Goal: Information Seeking & Learning: Learn about a topic

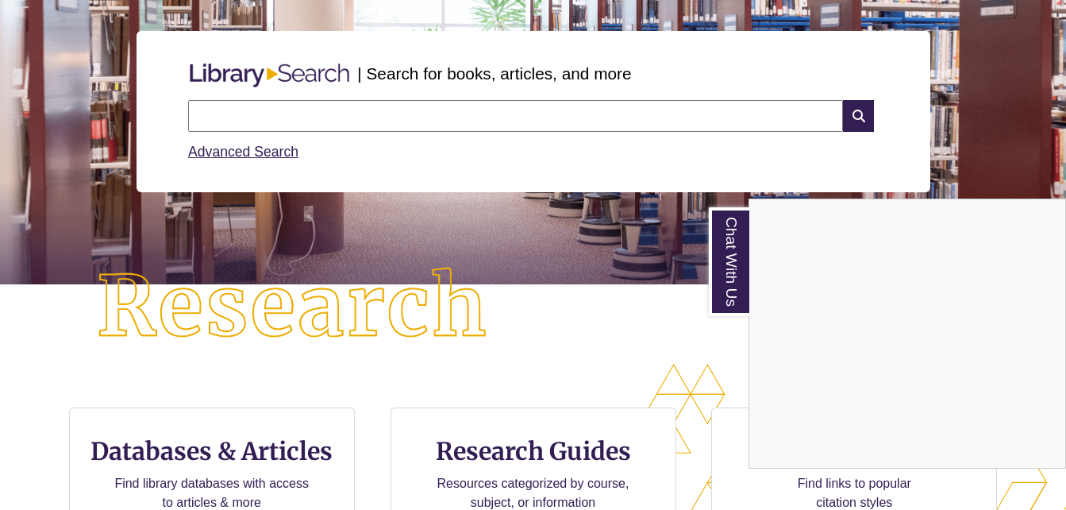
scroll to position [179, 0]
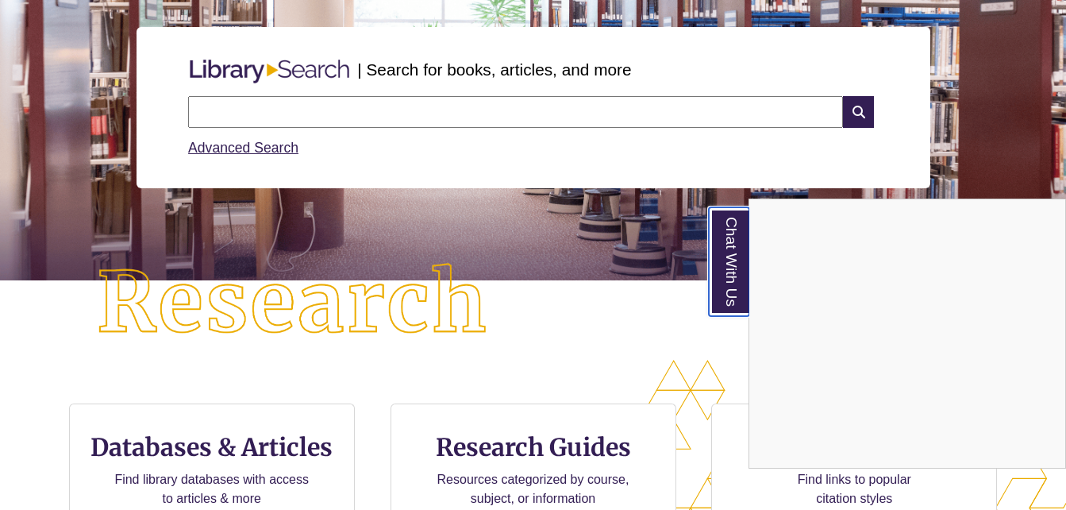
click at [738, 263] on link "Chat With Us" at bounding box center [729, 261] width 40 height 109
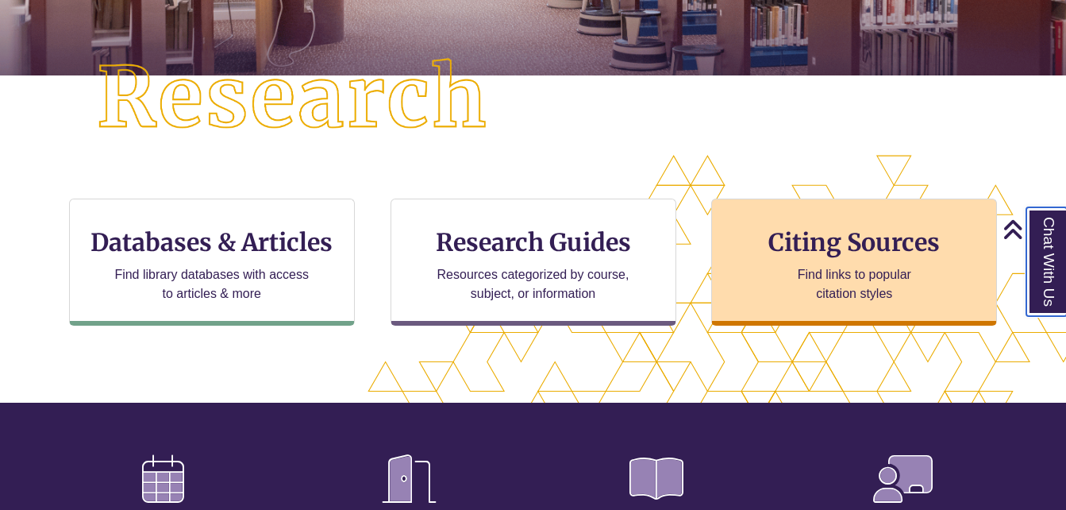
scroll to position [385, 0]
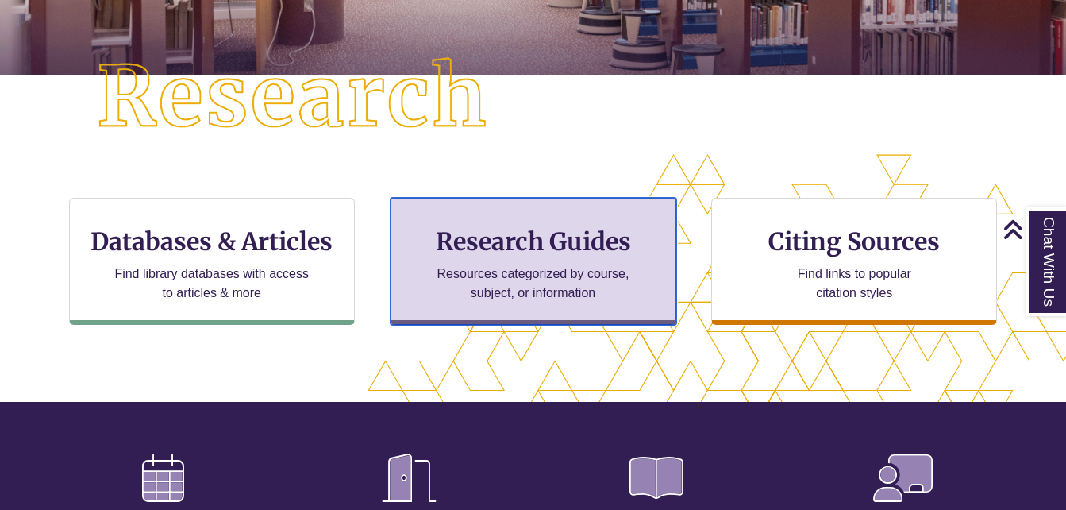
click at [610, 245] on h3 "Research Guides" at bounding box center [533, 241] width 259 height 30
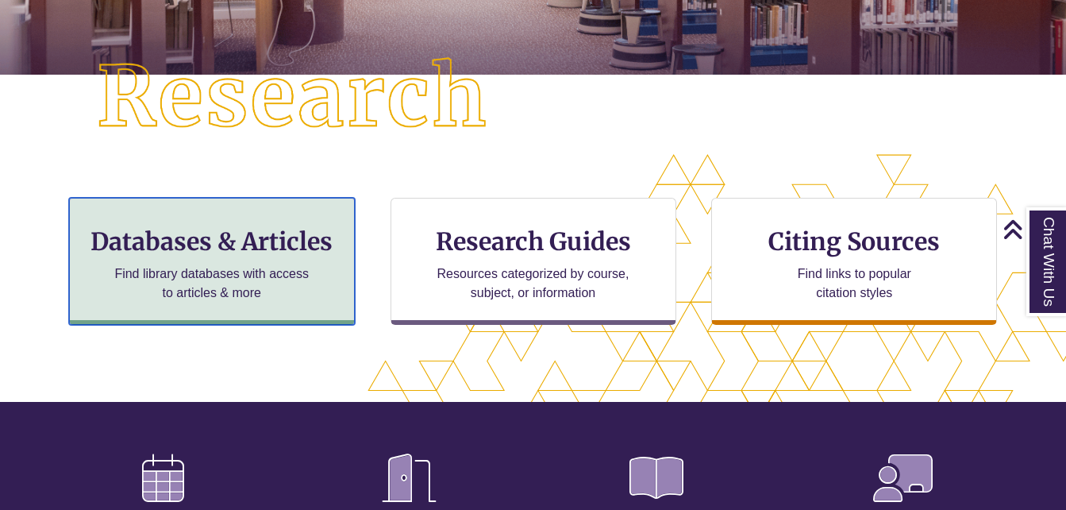
click at [293, 242] on h3 "Databases & Articles" at bounding box center [212, 241] width 259 height 30
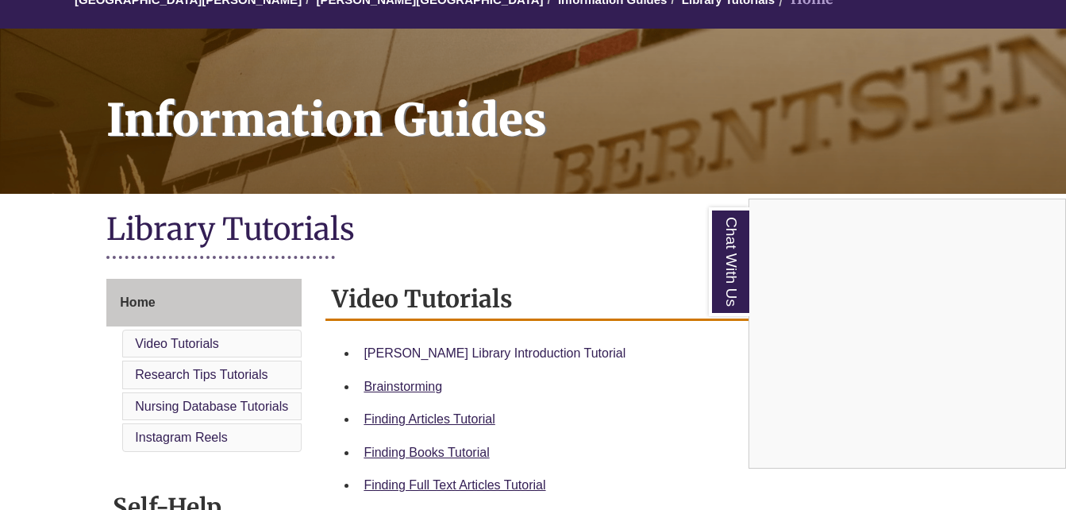
scroll to position [167, 0]
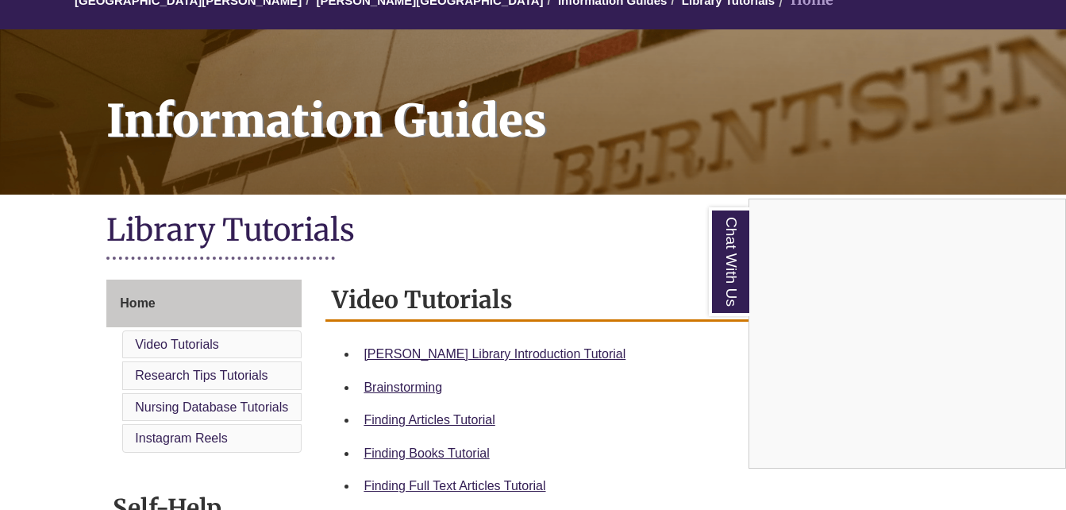
click at [482, 349] on div "Chat With Us" at bounding box center [533, 255] width 1066 height 510
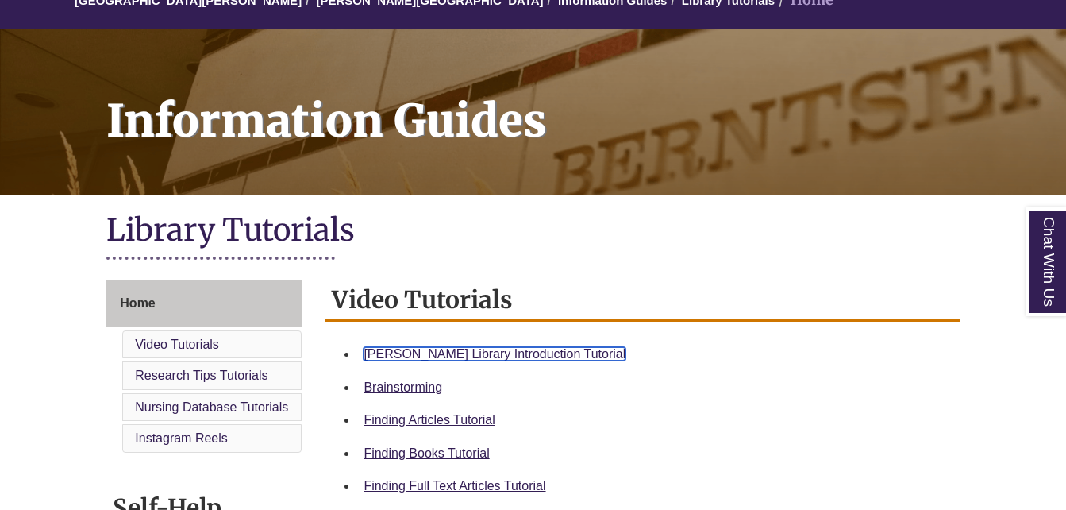
click at [548, 349] on link "Berntsen Library Introduction Tutorial" at bounding box center [495, 353] width 262 height 13
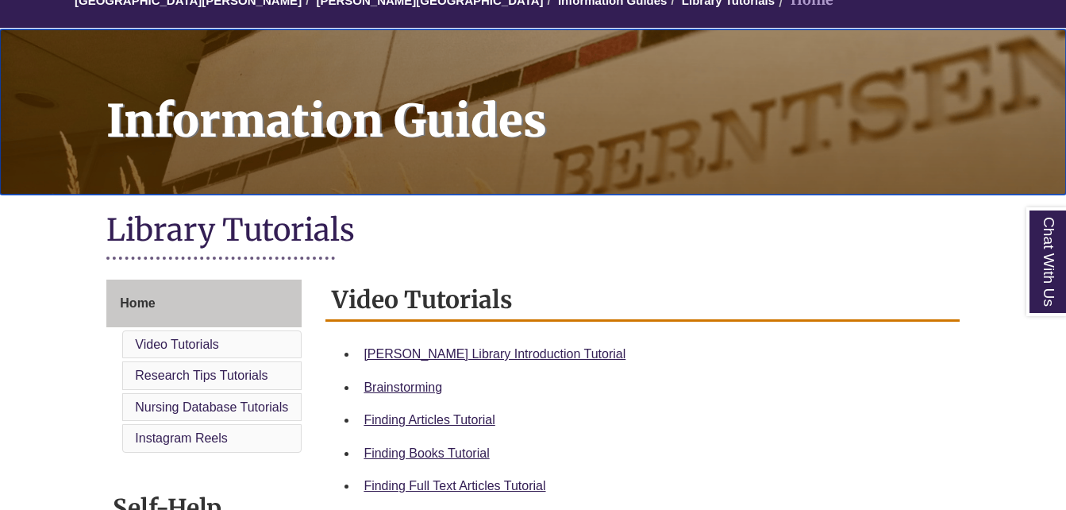
click at [739, 149] on h1 "Information Guides" at bounding box center [577, 101] width 977 height 144
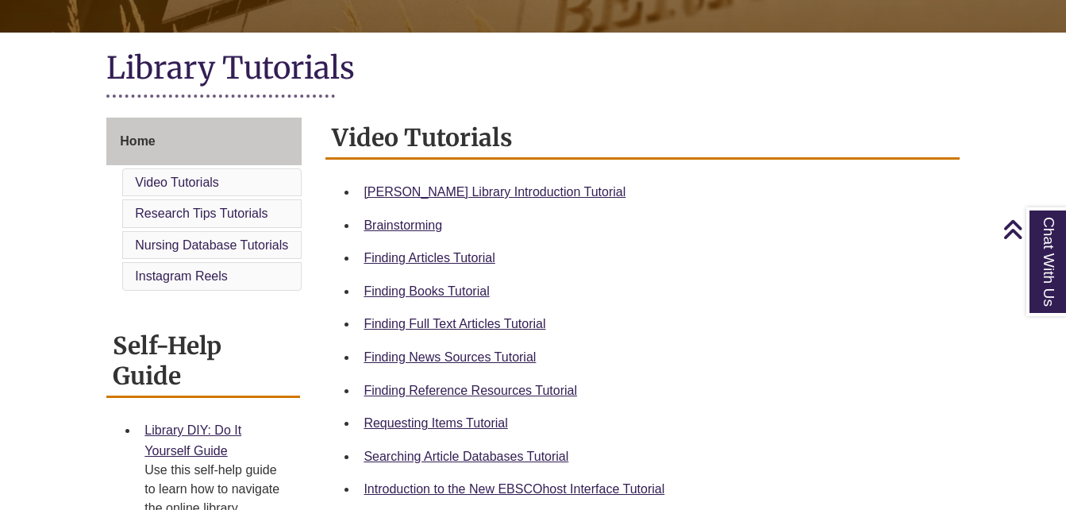
scroll to position [326, 0]
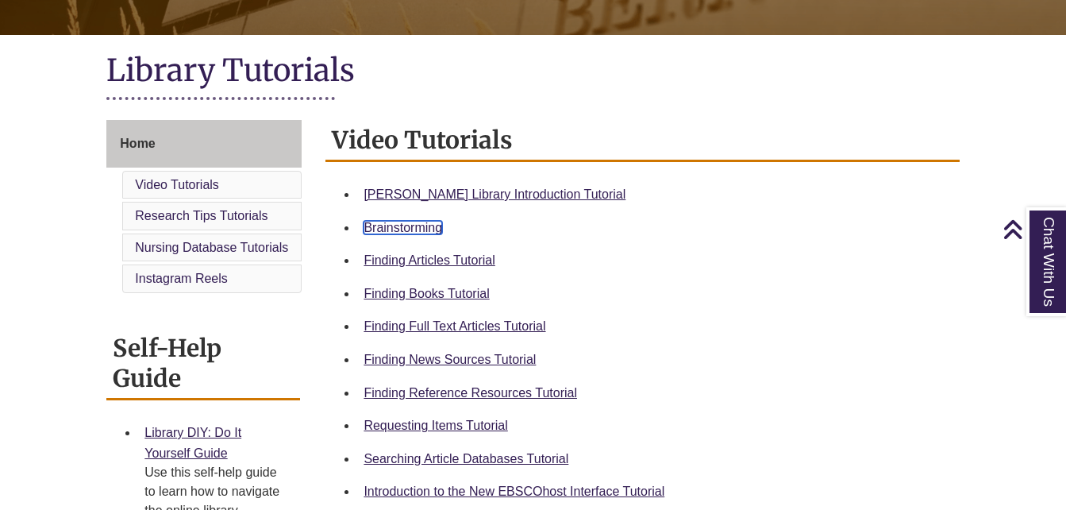
click at [414, 226] on link "Brainstorming" at bounding box center [403, 227] width 79 height 13
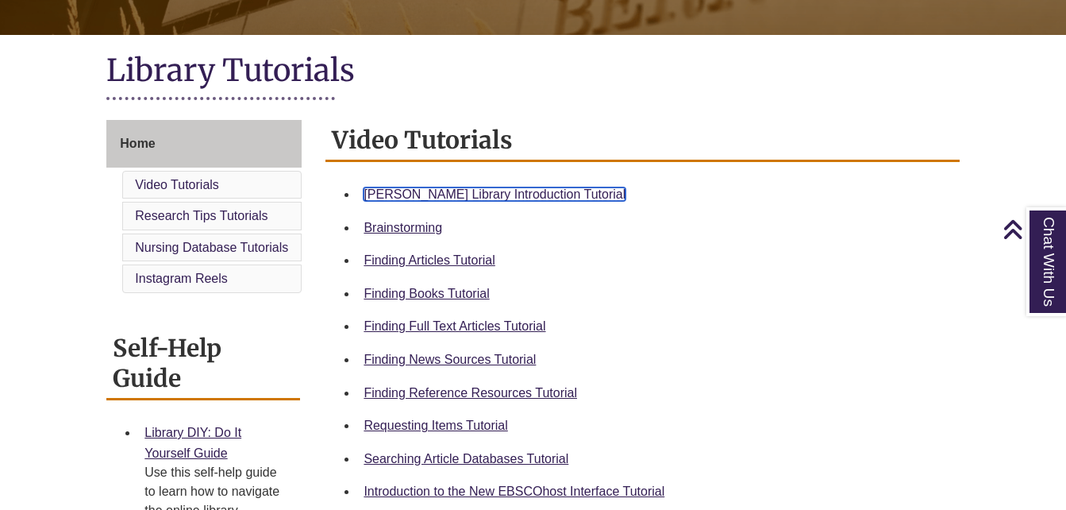
click at [433, 191] on link "Berntsen Library Introduction Tutorial" at bounding box center [495, 193] width 262 height 13
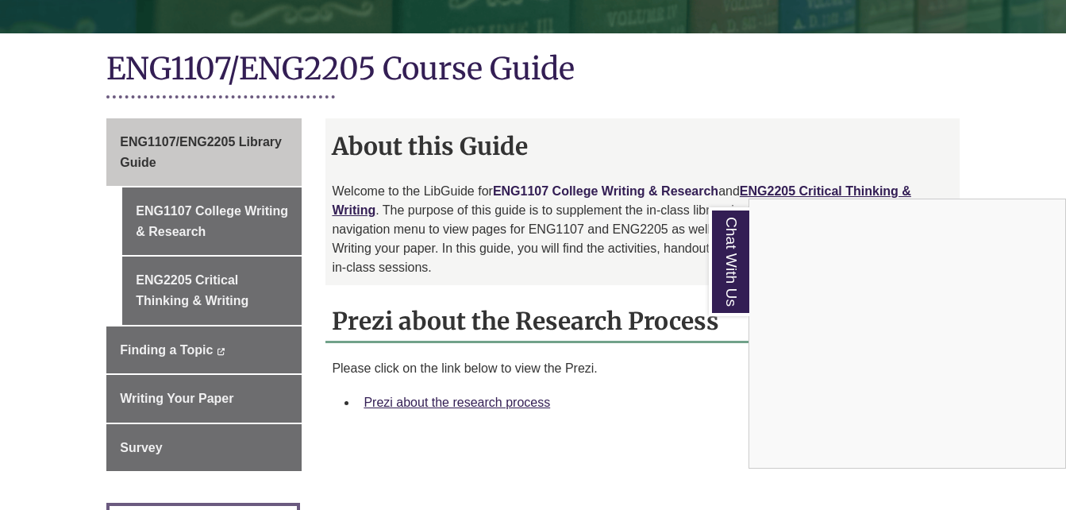
scroll to position [349, 0]
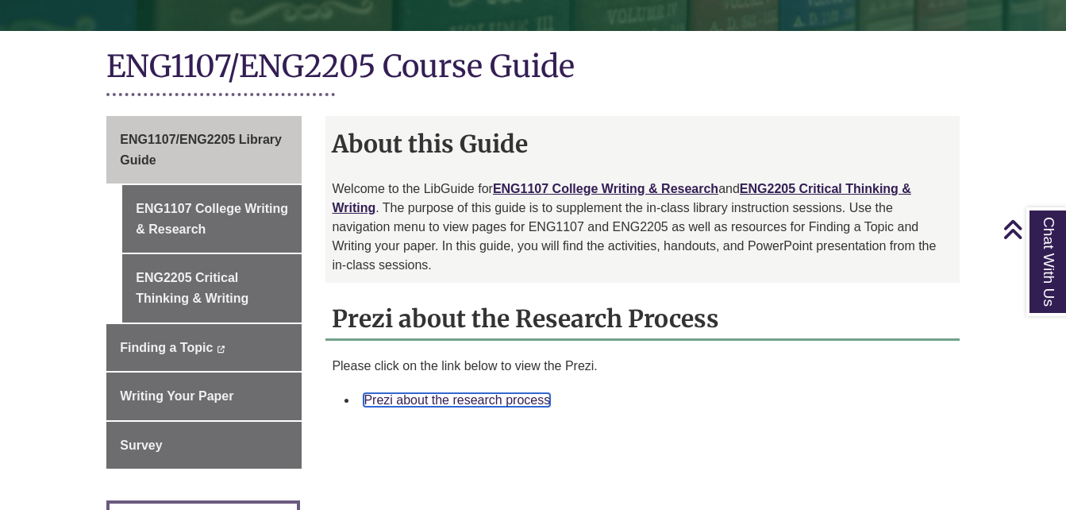
click at [520, 393] on link "Prezi about the research process" at bounding box center [457, 399] width 187 height 13
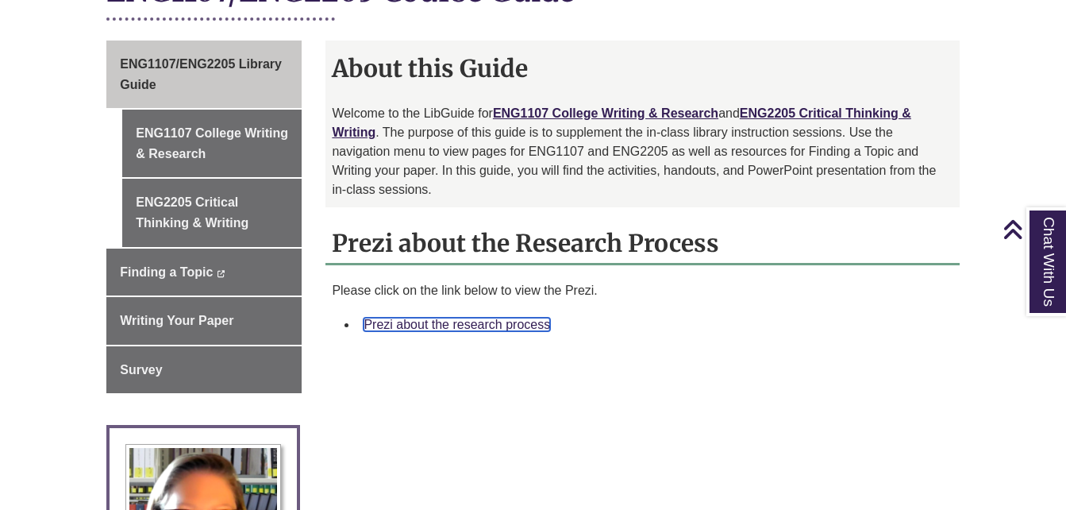
scroll to position [426, 0]
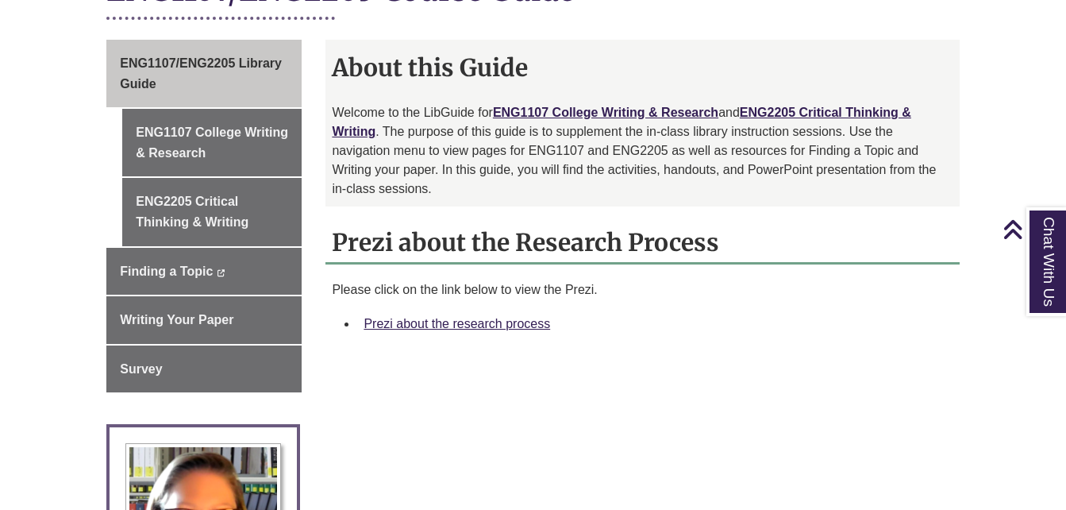
click at [672, 82] on div "About this Guide Welcome to the LibGuide for ENG1107 College Writing & Research…" at bounding box center [642, 123] width 634 height 167
click at [677, 106] on link "ENG1107 College Writing & Research" at bounding box center [605, 112] width 225 height 13
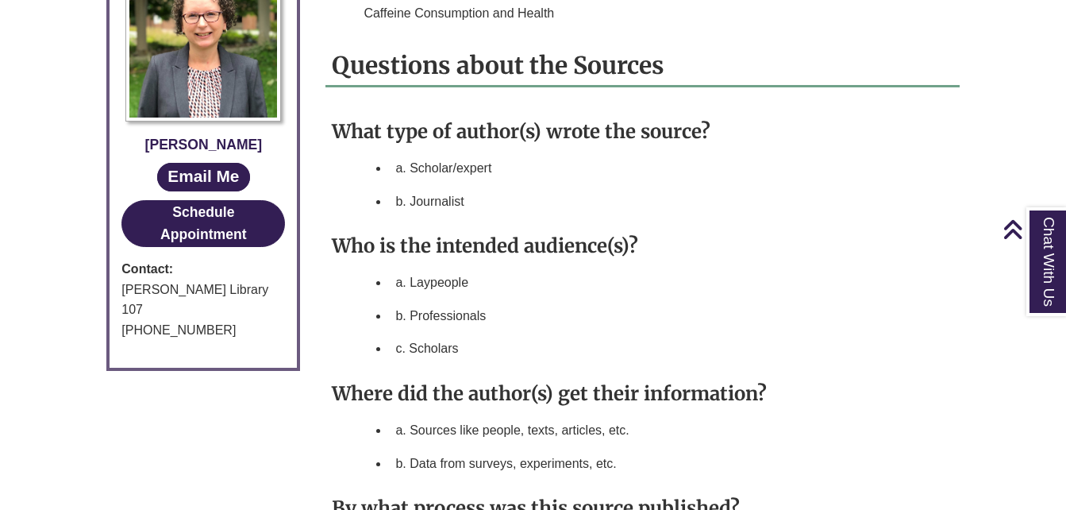
scroll to position [917, 0]
drag, startPoint x: 467, startPoint y: 179, endPoint x: 413, endPoint y: 187, distance: 54.6
click at [413, 187] on li "b. Journalist" at bounding box center [671, 202] width 564 height 33
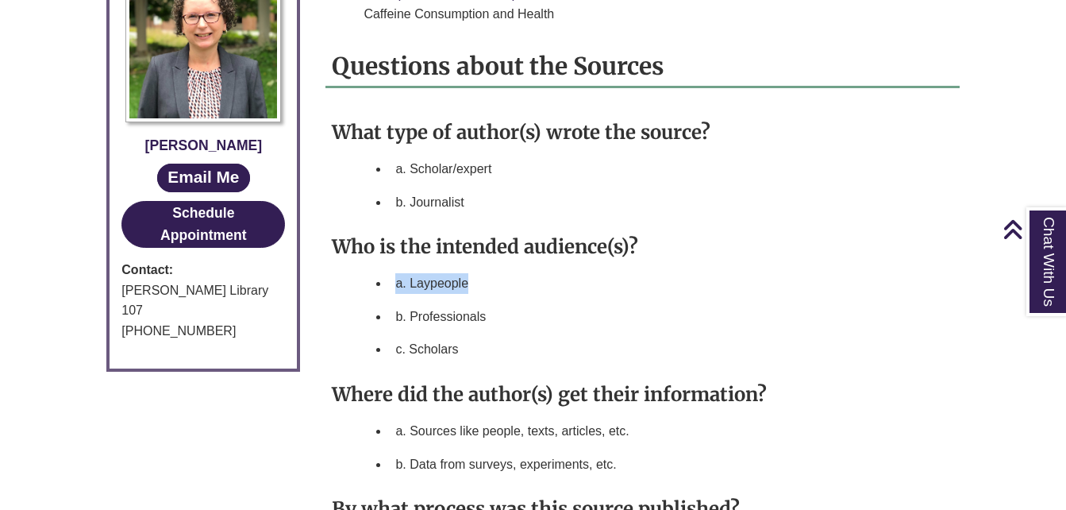
drag, startPoint x: 413, startPoint y: 187, endPoint x: 395, endPoint y: 264, distance: 79.9
click at [395, 267] on li "a. Laypeople" at bounding box center [671, 283] width 564 height 33
drag, startPoint x: 395, startPoint y: 264, endPoint x: 429, endPoint y: 332, distance: 76.0
click at [429, 333] on li "c. Scholars" at bounding box center [671, 349] width 564 height 33
drag, startPoint x: 429, startPoint y: 332, endPoint x: 400, endPoint y: 336, distance: 29.6
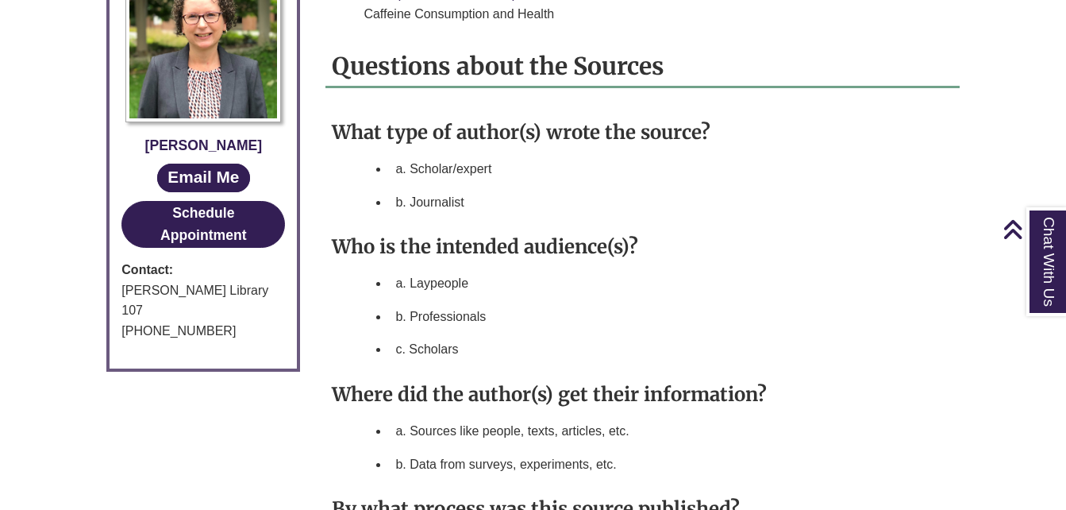
click at [400, 336] on li "c. Scholars" at bounding box center [671, 349] width 564 height 33
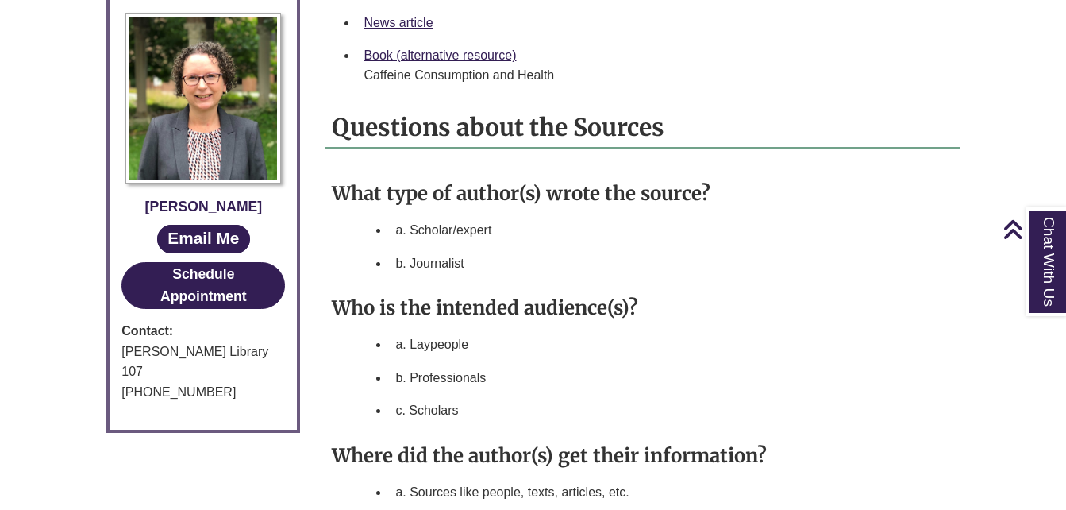
scroll to position [725, 0]
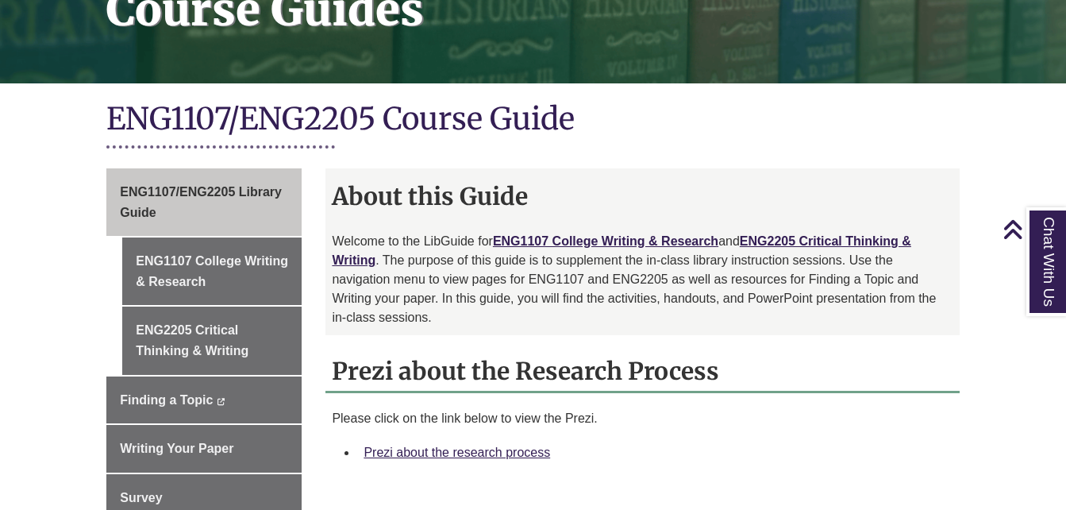
scroll to position [300, 0]
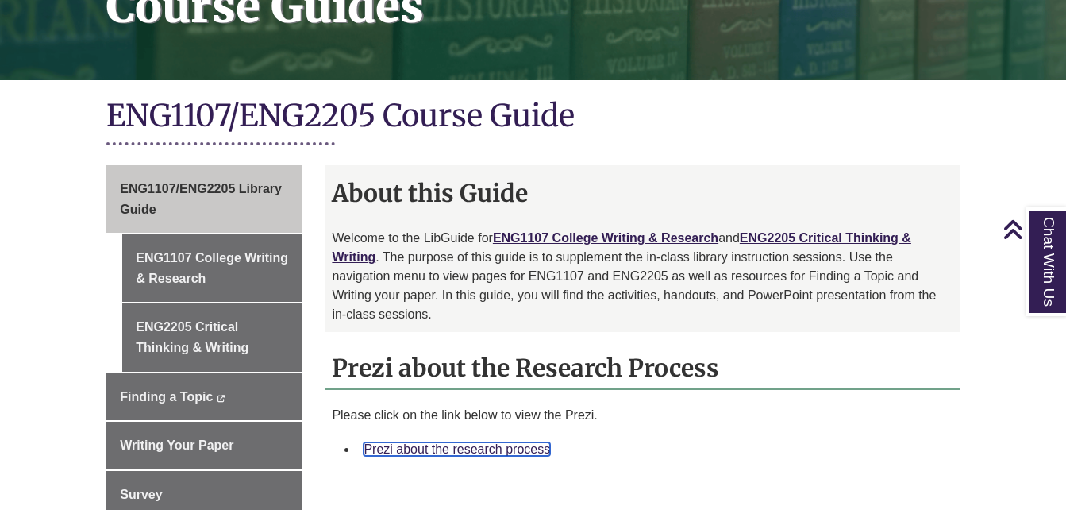
click at [518, 442] on link "Prezi about the research process" at bounding box center [457, 448] width 187 height 13
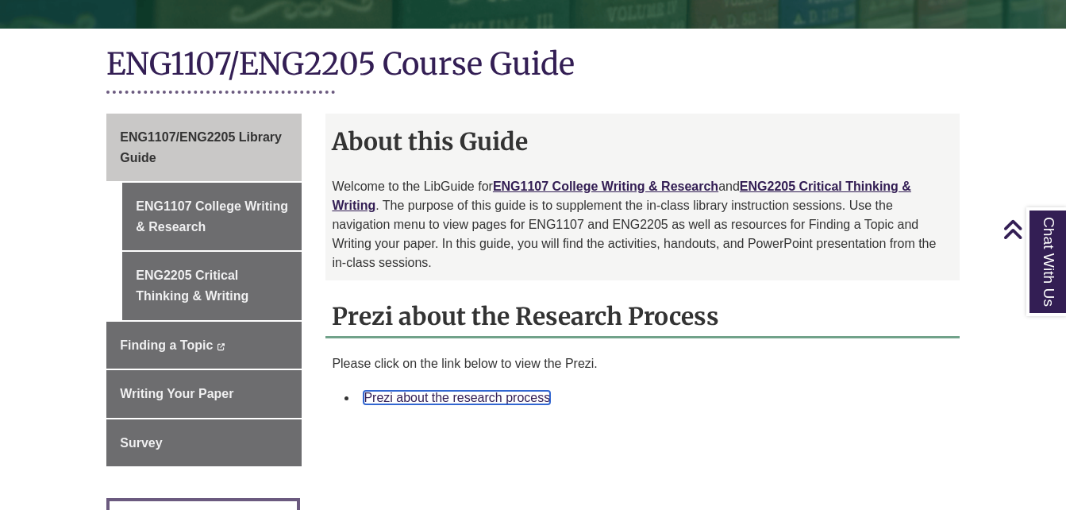
scroll to position [495, 0]
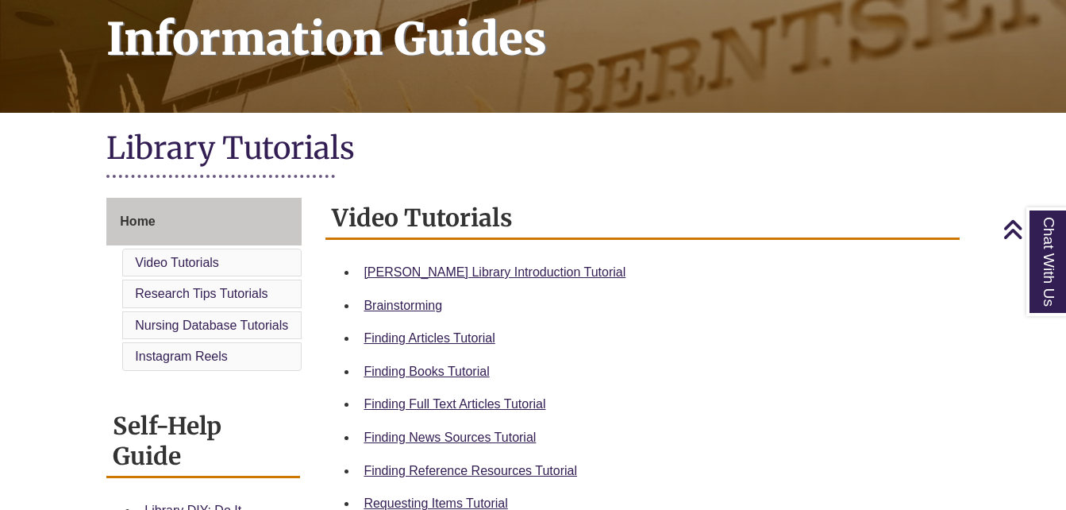
scroll to position [279, 0]
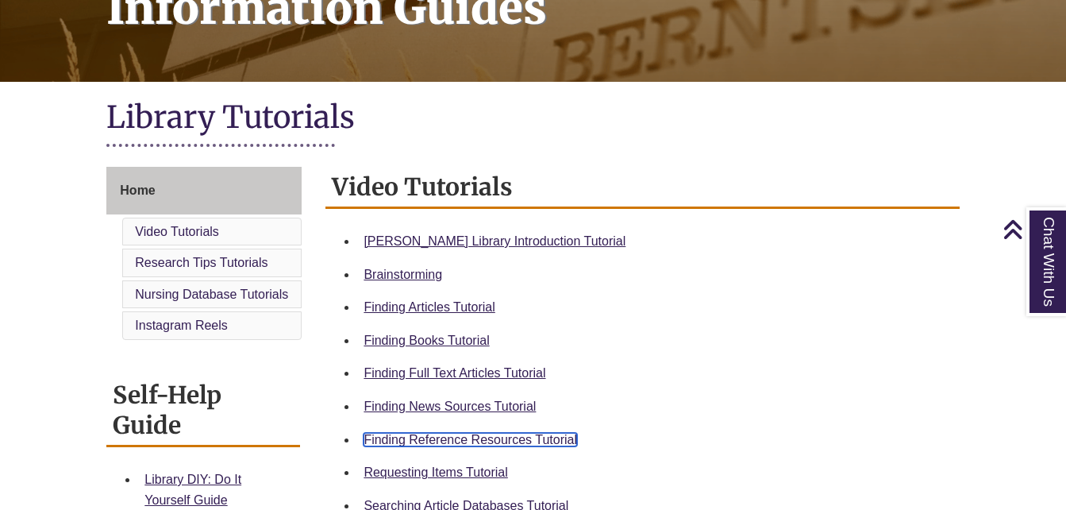
click at [518, 441] on link "Finding Reference Resources Tutorial" at bounding box center [471, 439] width 214 height 13
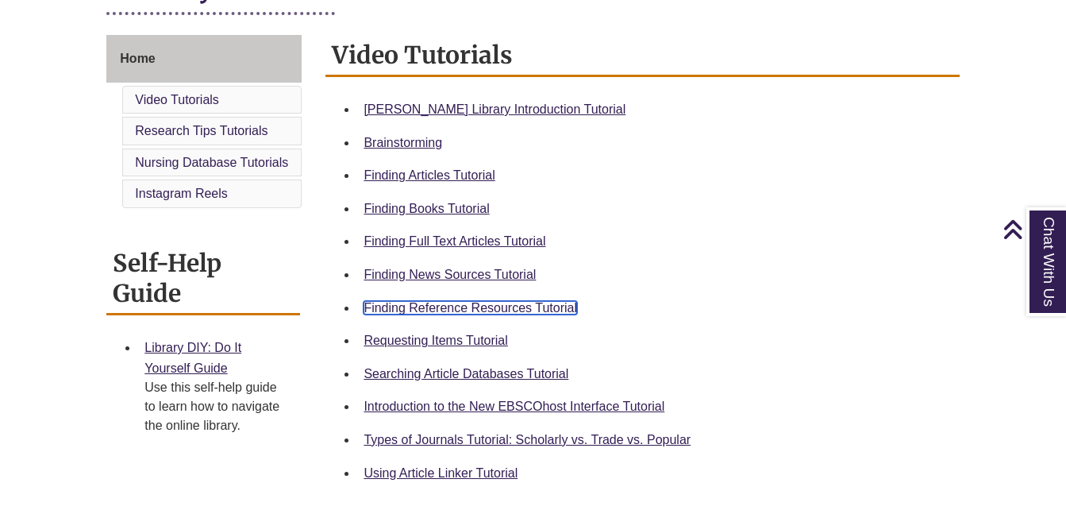
scroll to position [410, 0]
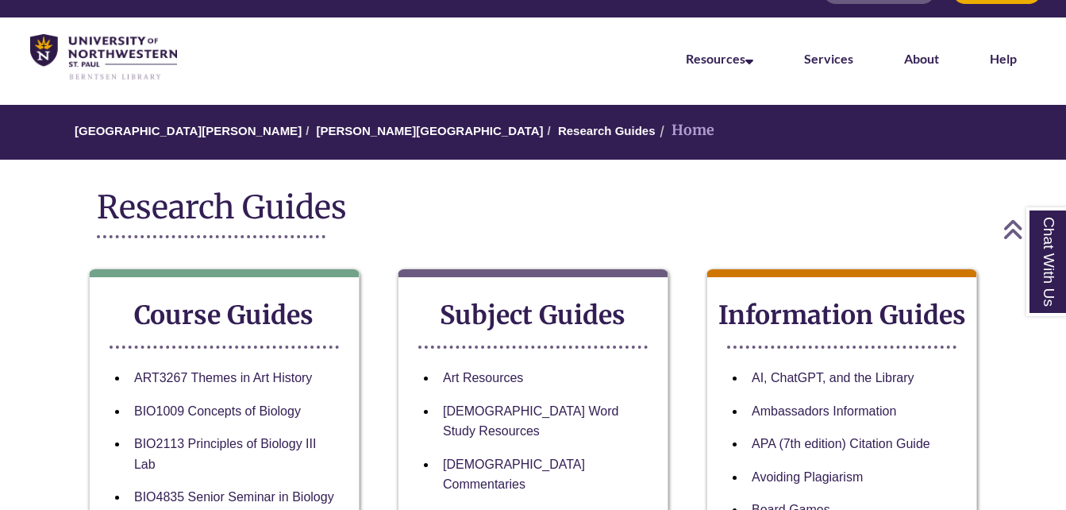
scroll to position [28, 0]
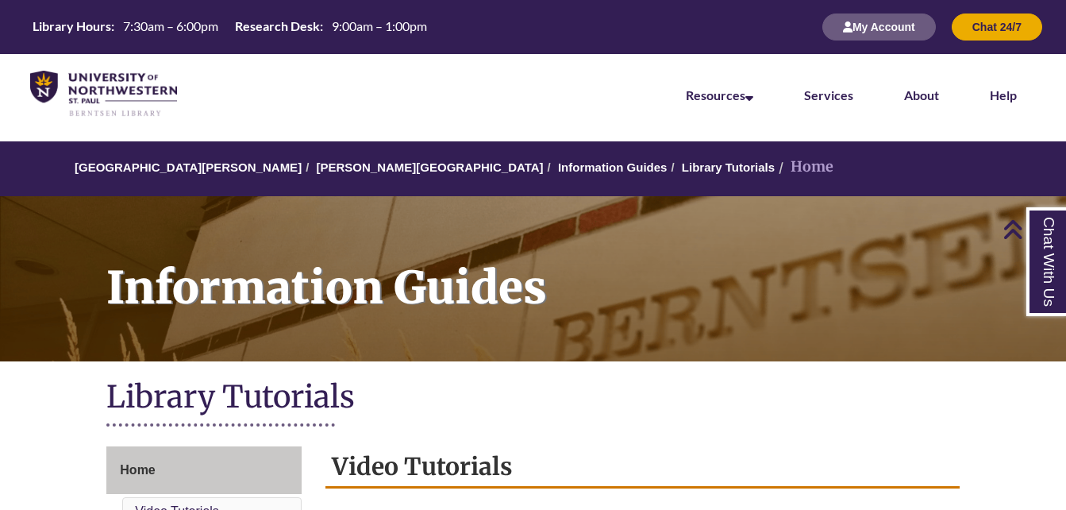
scroll to position [326, 0]
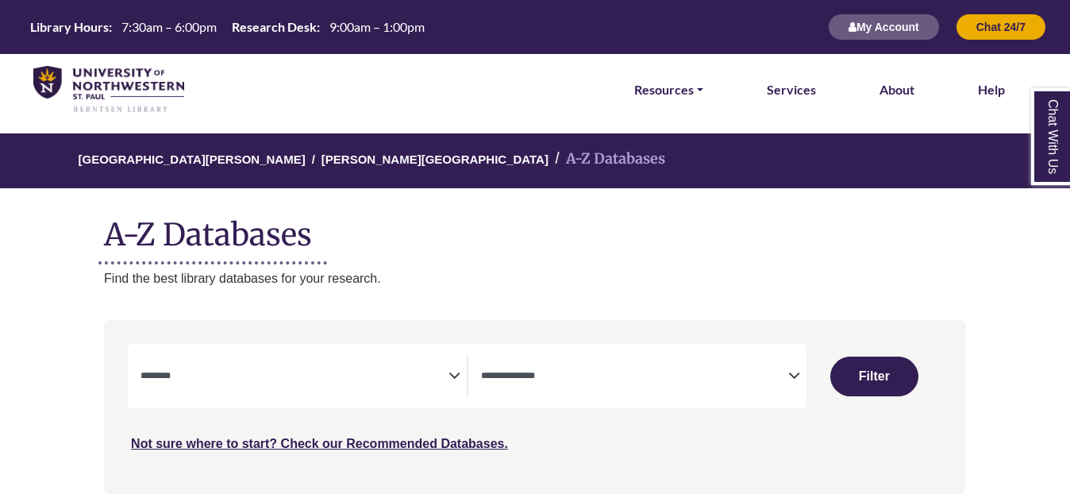
select select "Database Subject Filter"
select select "Database Types Filter"
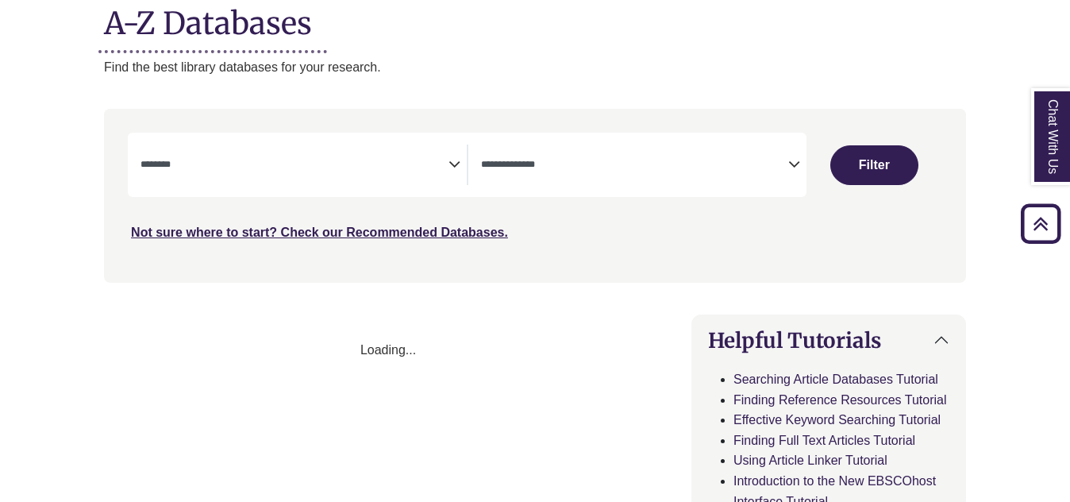
select select "Database Subject Filter"
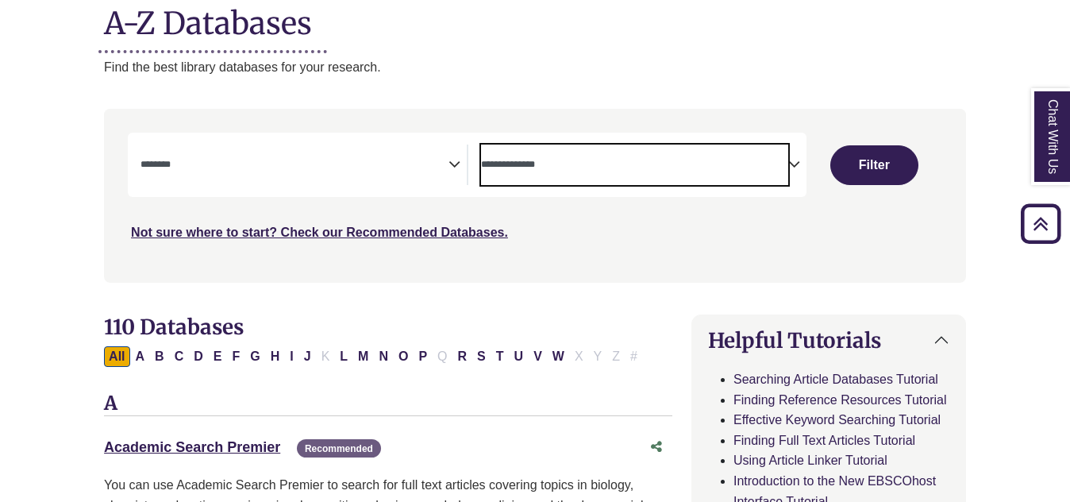
drag, startPoint x: 0, startPoint y: 0, endPoint x: 491, endPoint y: 163, distance: 516.9
click at [491, 163] on textarea "Search" at bounding box center [634, 166] width 307 height 13
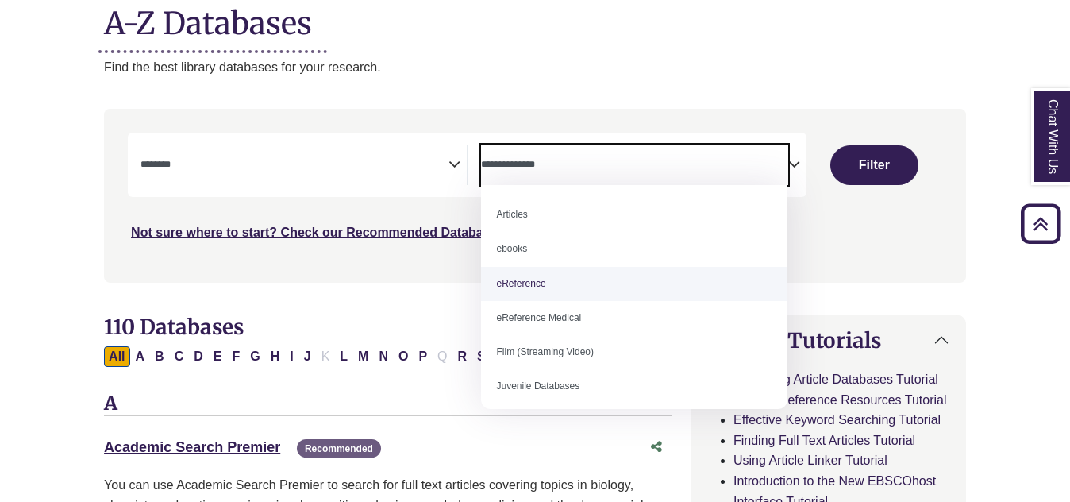
select select "*****"
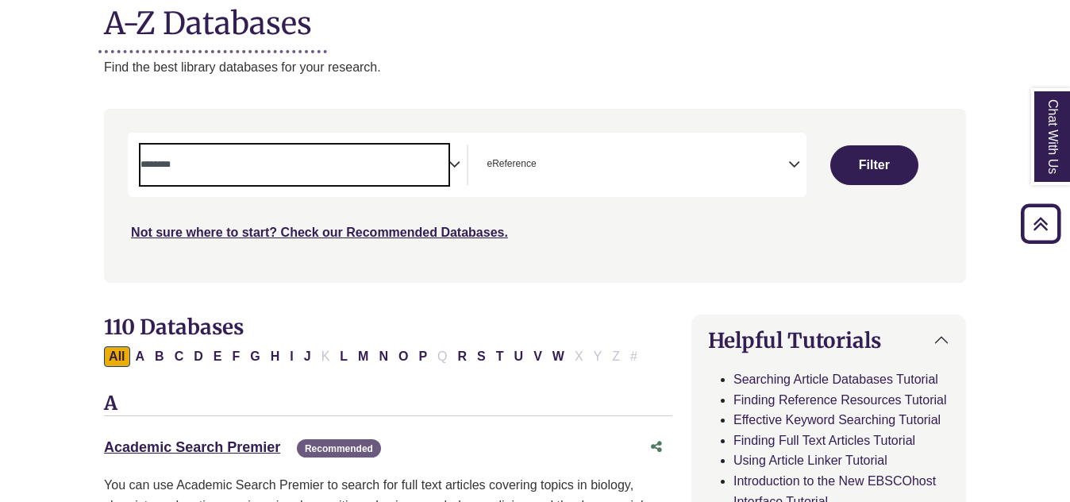
drag, startPoint x: 428, startPoint y: 159, endPoint x: 310, endPoint y: 164, distance: 117.6
click at [310, 164] on textarea "Search" at bounding box center [294, 166] width 307 height 13
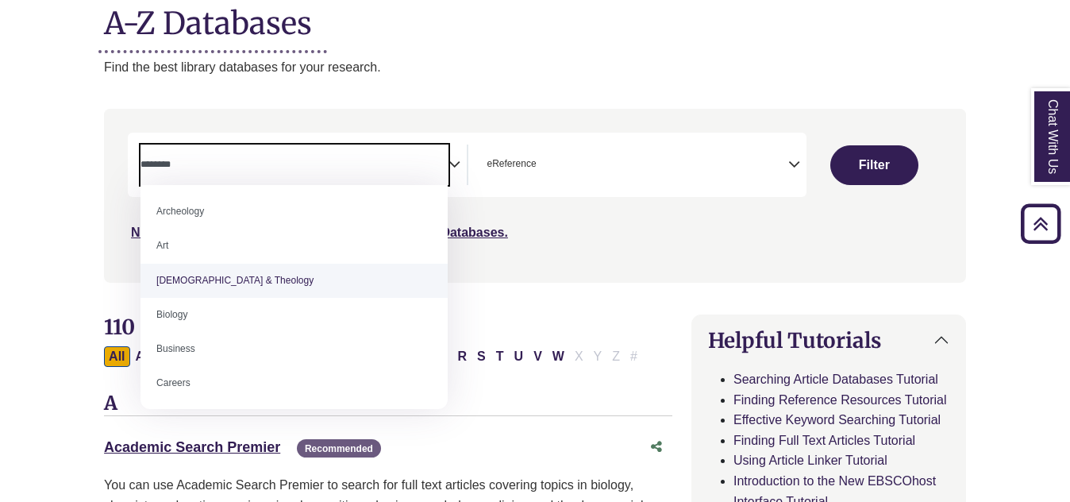
scroll to position [5, 0]
select select "*****"
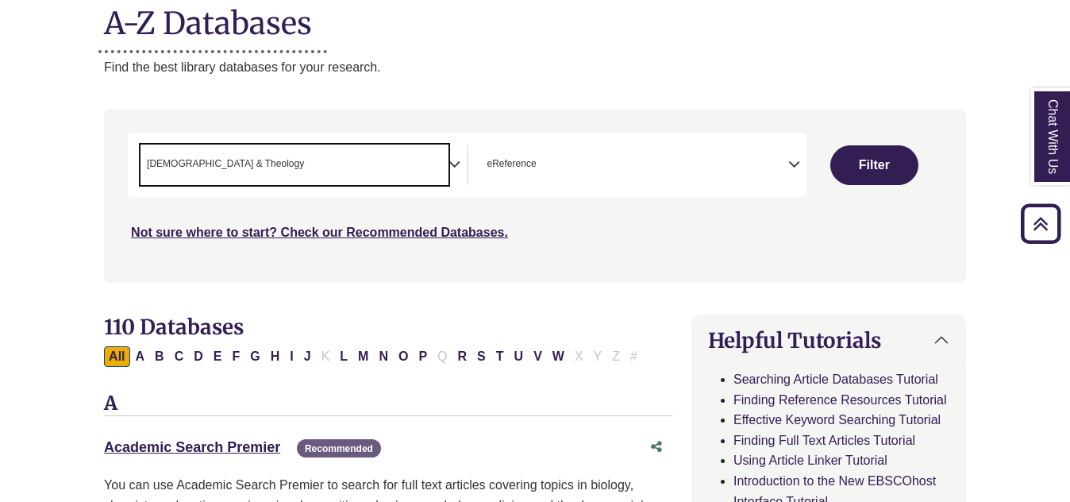
drag, startPoint x: 237, startPoint y: 280, endPoint x: 189, endPoint y: 169, distance: 120.9
click at [189, 169] on span "Bible & Theology" at bounding box center [225, 163] width 157 height 15
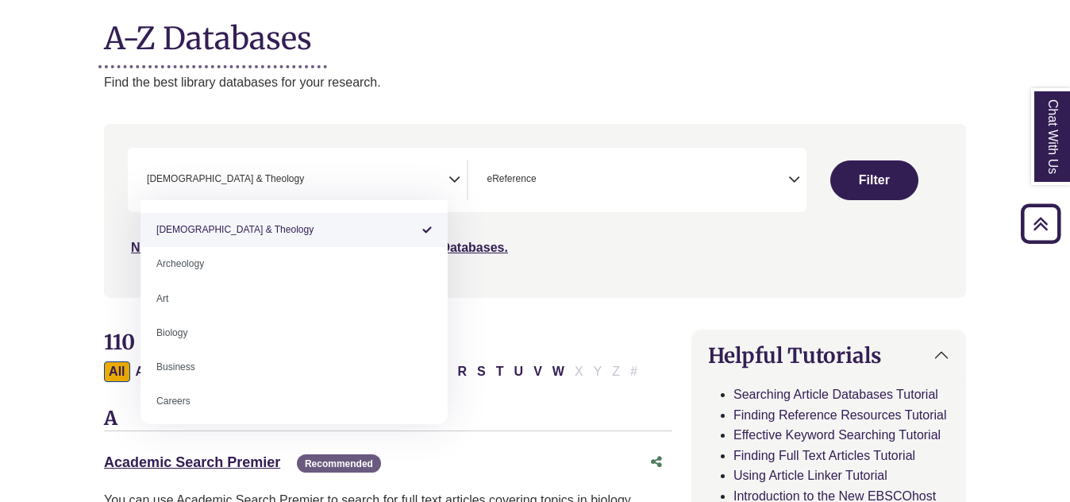
scroll to position [0, 0]
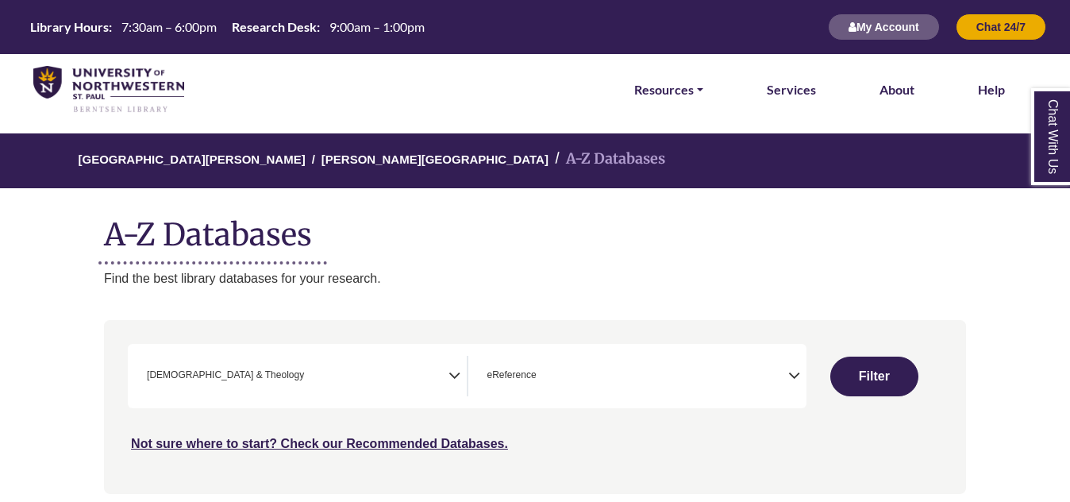
drag, startPoint x: 497, startPoint y: 229, endPoint x: 415, endPoint y: 263, distance: 88.6
click at [415, 263] on div "University of Northwestern - St. Paul Berntsen Library A-Z Databases A-Z Databa…" at bounding box center [535, 210] width 910 height 155
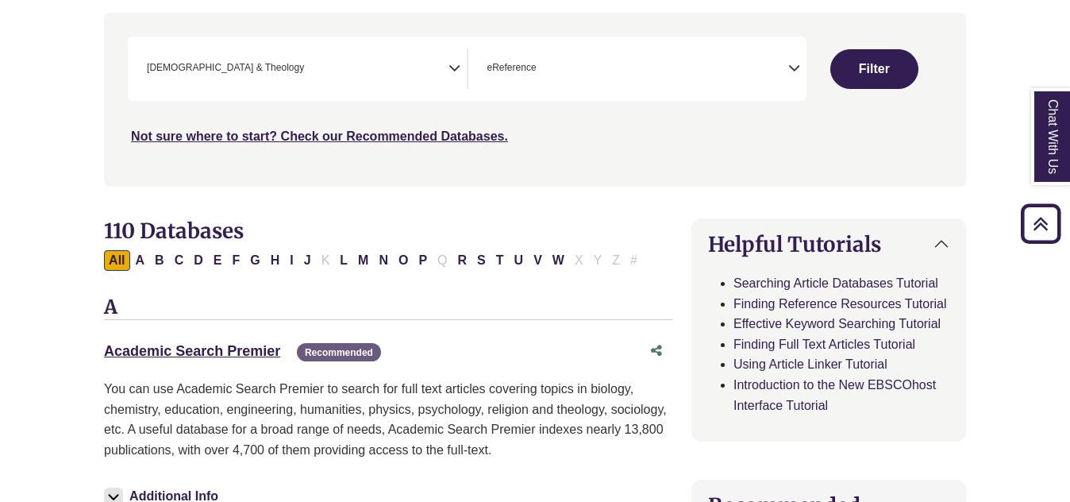
scroll to position [210, 0]
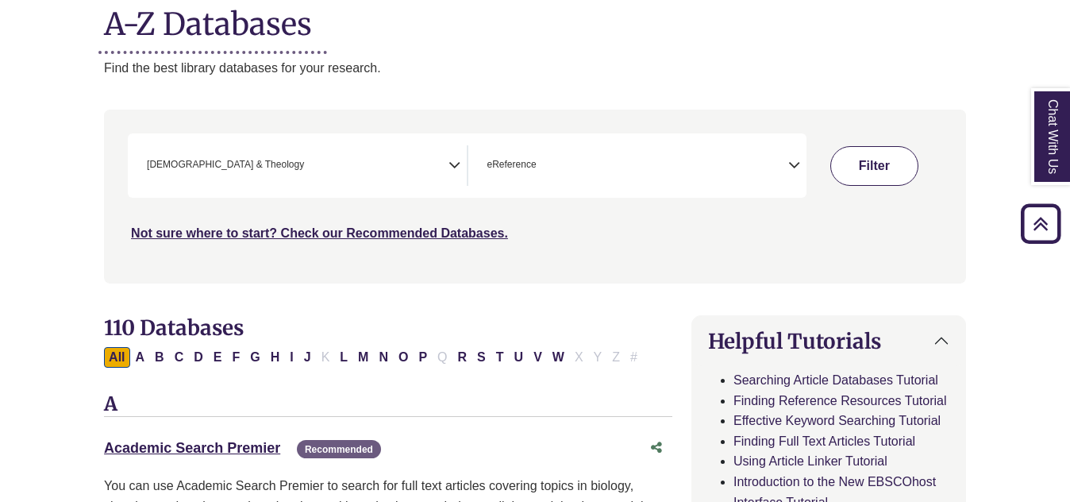
click at [861, 175] on button "Filter" at bounding box center [873, 166] width 87 height 40
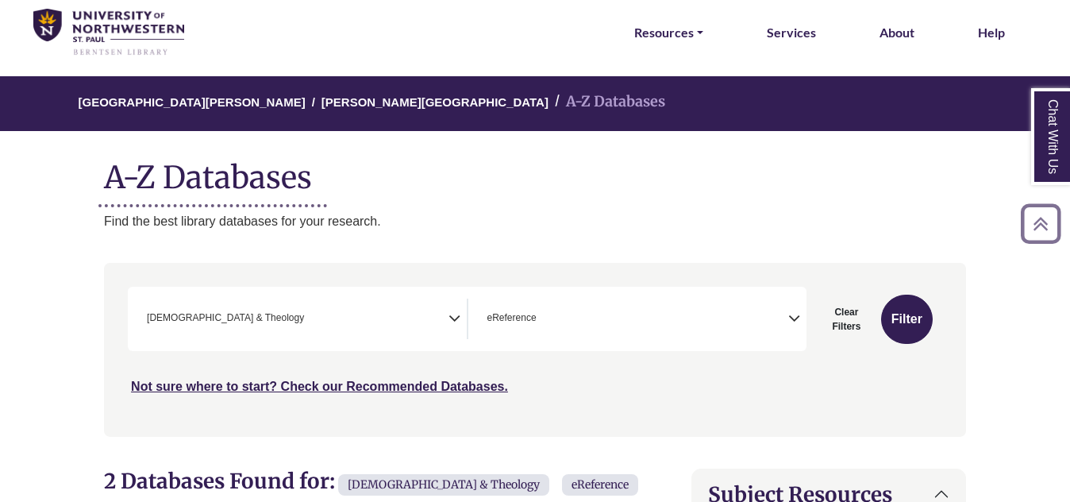
scroll to position [56, 0]
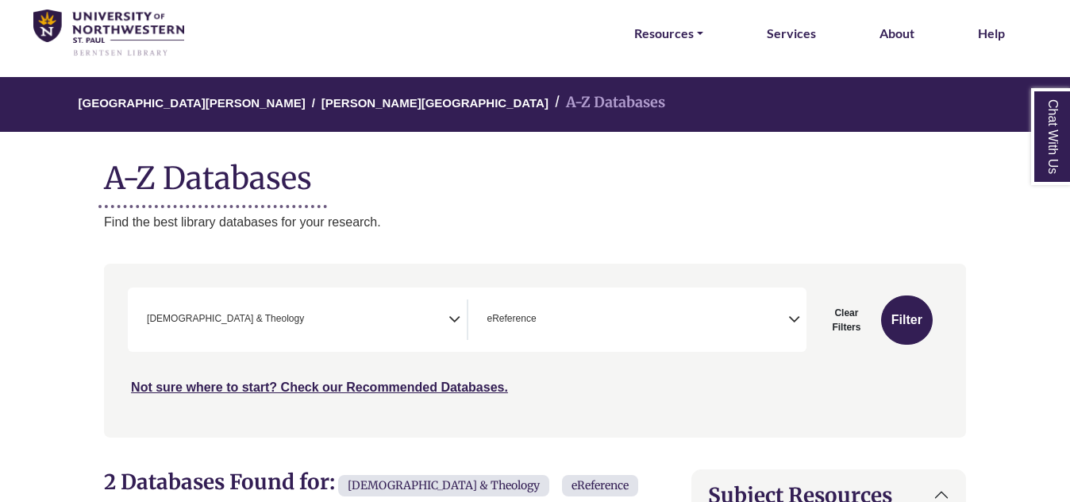
click at [468, 310] on div "**********" at bounding box center [637, 319] width 338 height 40
click at [449, 318] on icon "Search filters" at bounding box center [455, 317] width 12 height 24
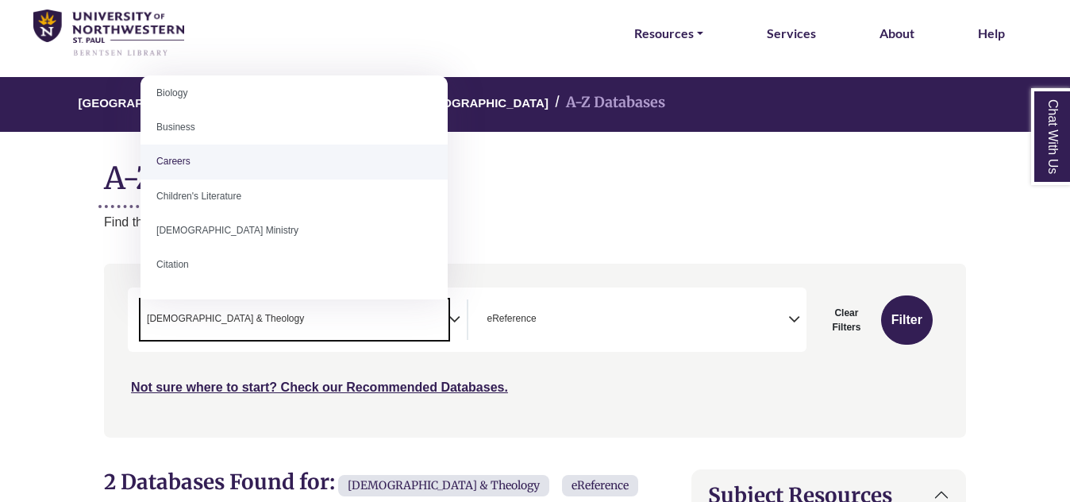
scroll to position [117, 0]
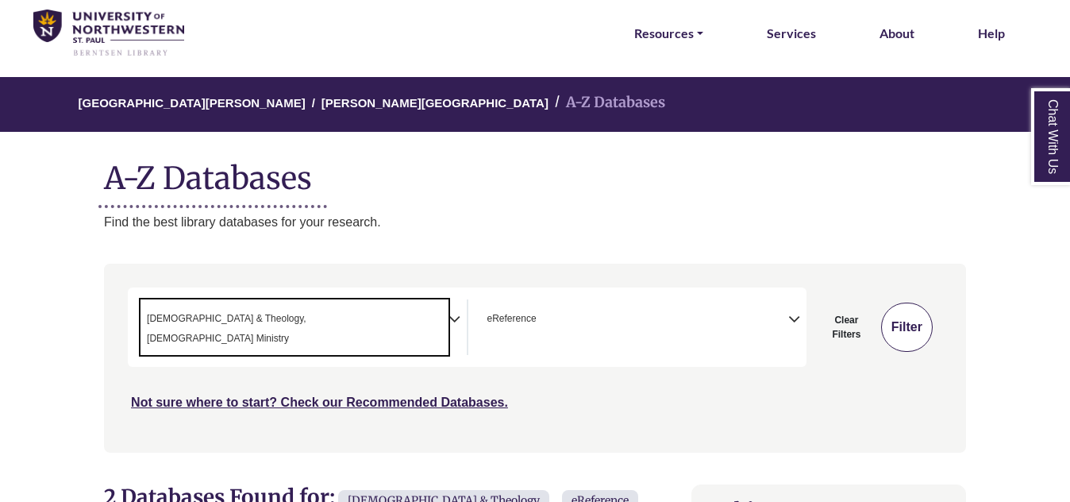
click at [892, 311] on button "Filter" at bounding box center [907, 326] width 52 height 49
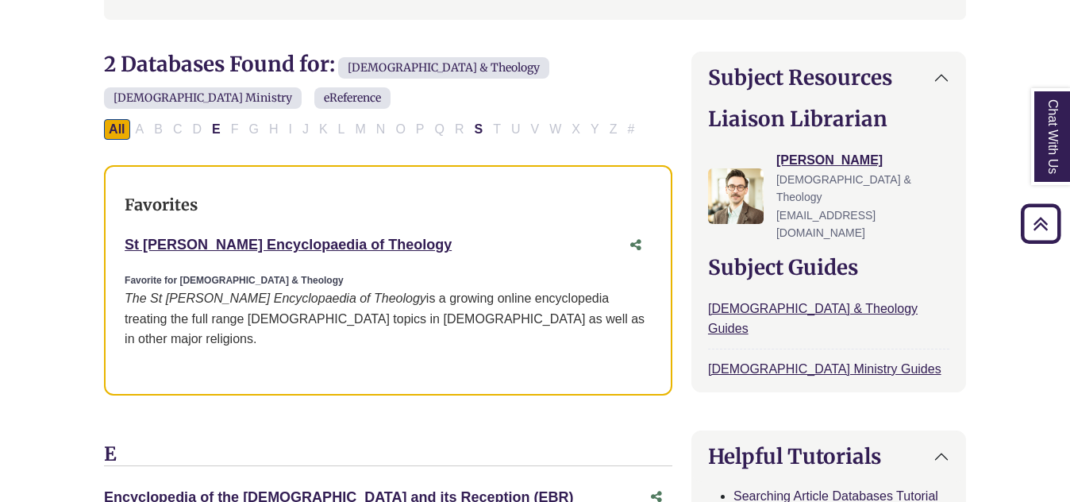
scroll to position [488, 0]
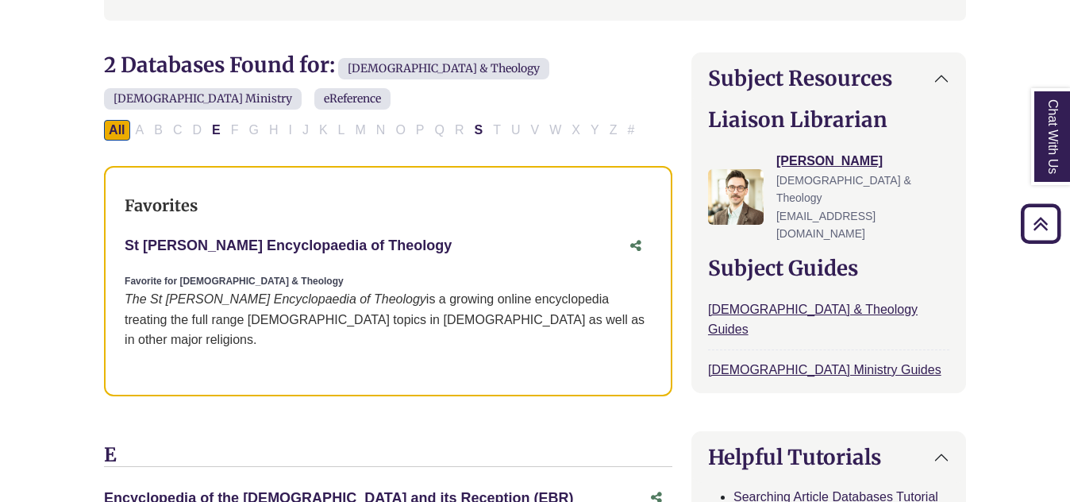
click at [383, 237] on link "St Andrews Encyclopaedia of Theology This link opens in a new window" at bounding box center [288, 245] width 327 height 16
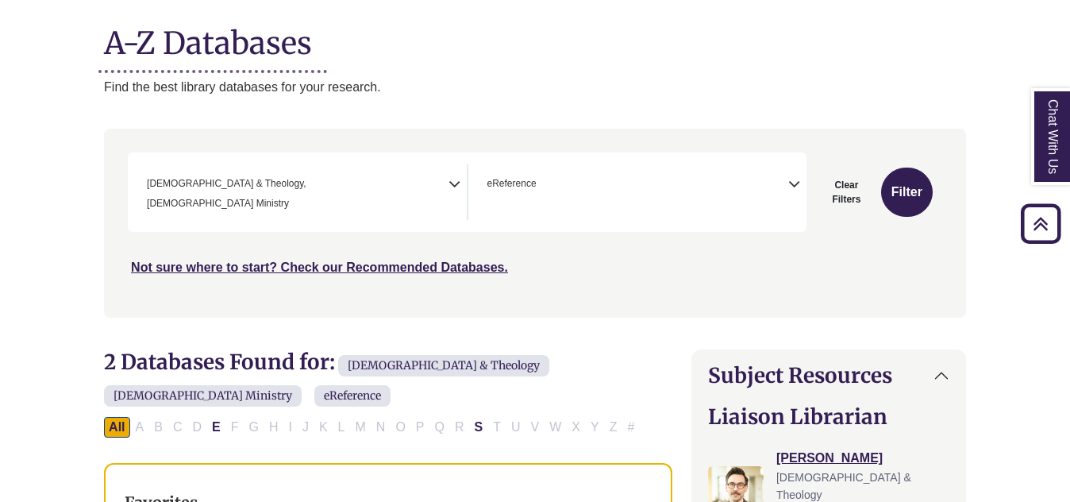
scroll to position [191, 0]
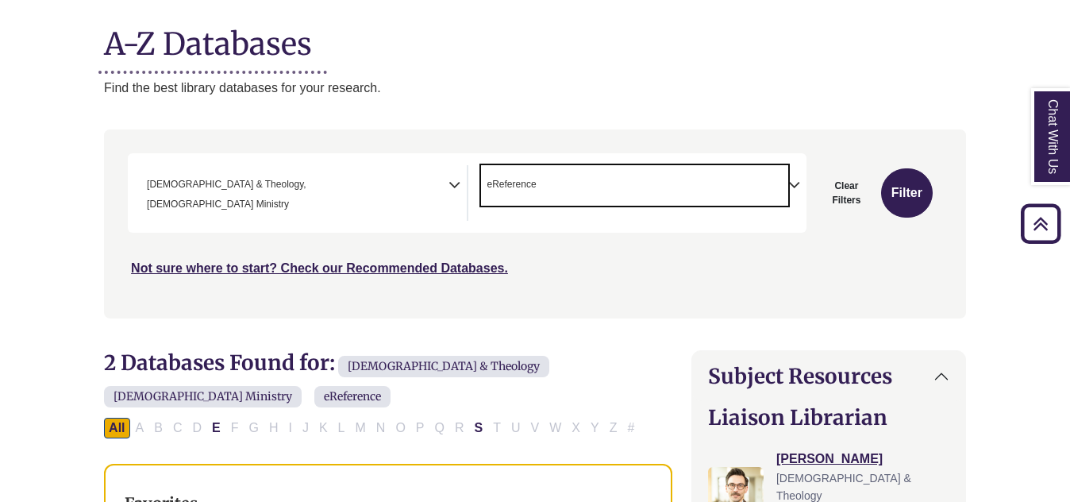
drag, startPoint x: 540, startPoint y: 181, endPoint x: 473, endPoint y: 184, distance: 66.8
click at [473, 184] on div "**********" at bounding box center [637, 193] width 338 height 56
drag, startPoint x: 536, startPoint y: 178, endPoint x: 511, endPoint y: 185, distance: 25.6
click at [511, 185] on span "eReference" at bounding box center [511, 184] width 49 height 15
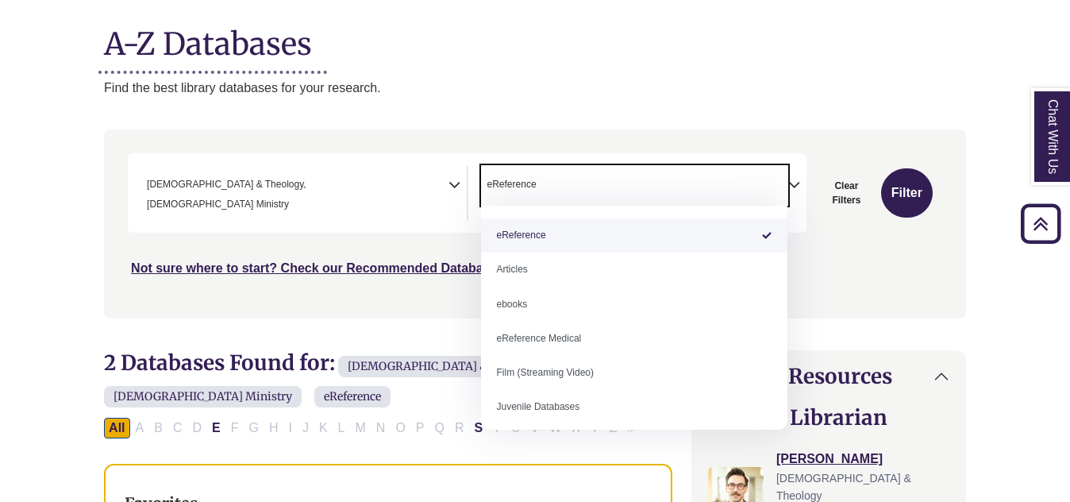
drag, startPoint x: 503, startPoint y: 180, endPoint x: 538, endPoint y: 179, distance: 35.8
click at [538, 179] on ul "× eReference" at bounding box center [510, 182] width 59 height 13
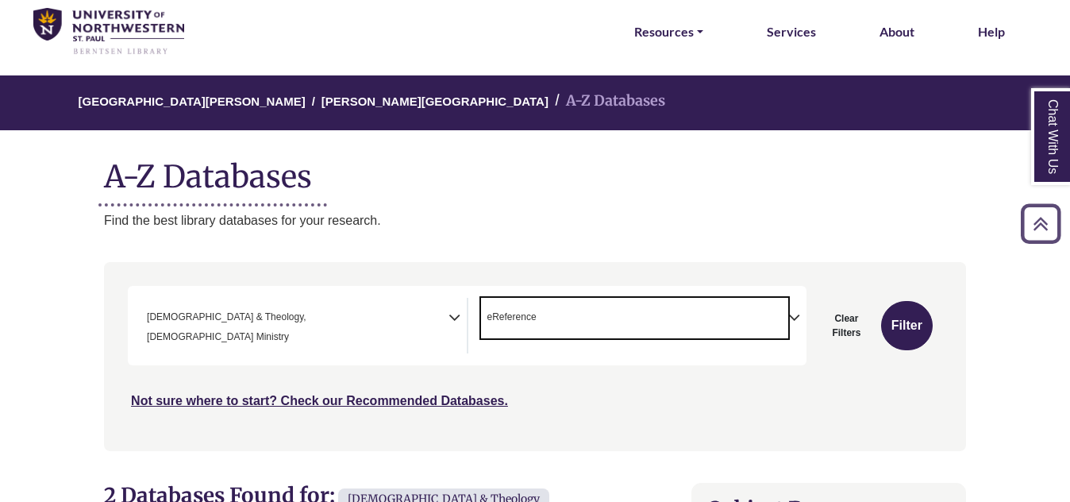
scroll to position [56, 0]
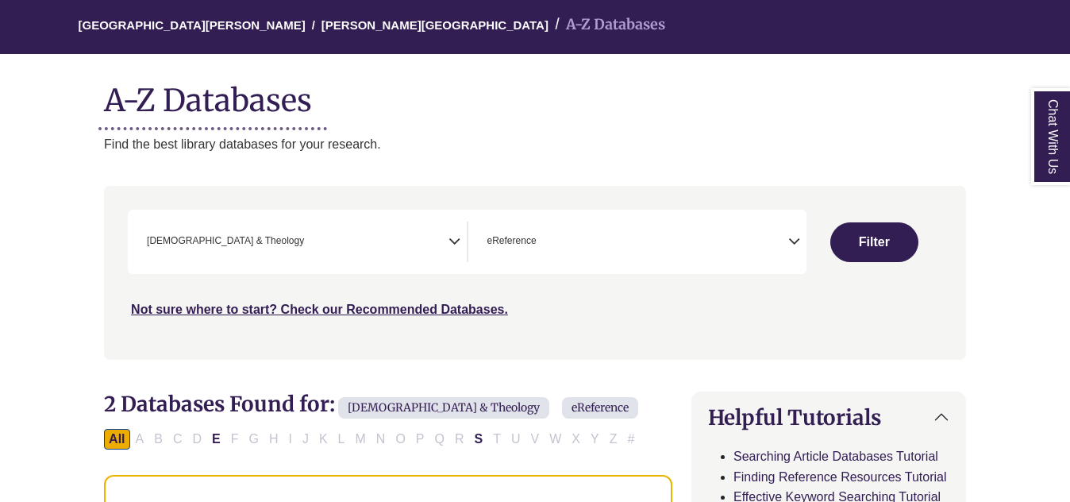
scroll to position [210, 0]
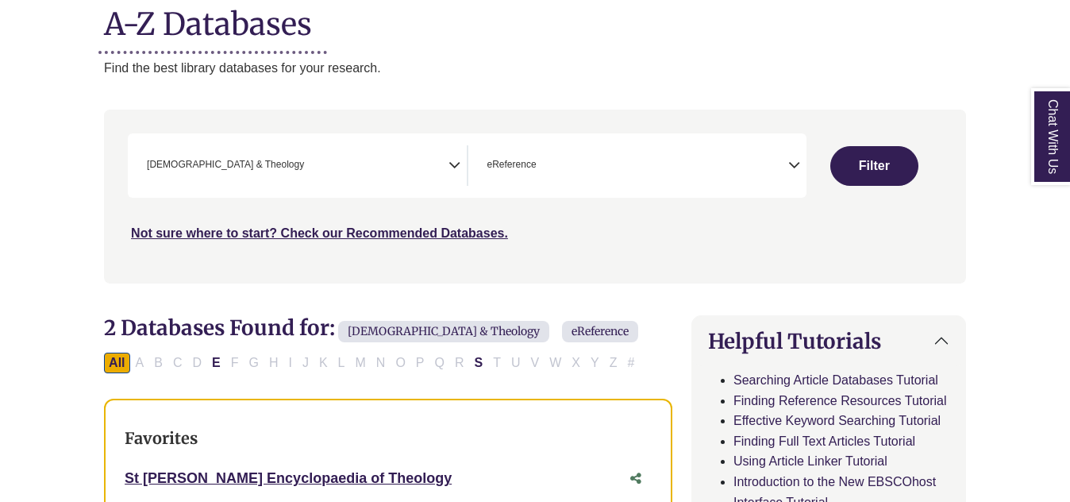
select select "Database Subject Filter"
select select "Database Types Filter"
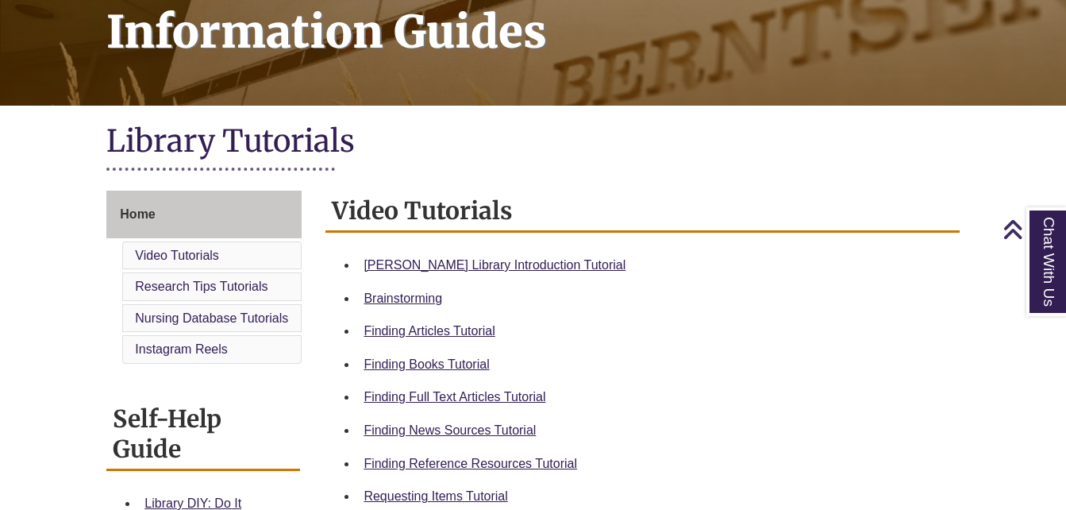
scroll to position [338, 0]
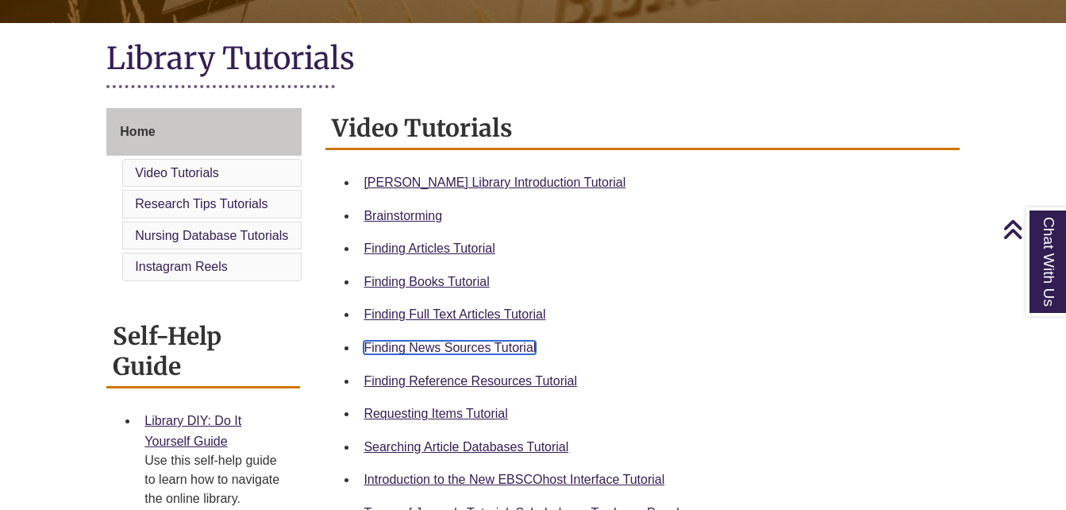
click at [443, 348] on link "Finding News Sources Tutorial" at bounding box center [450, 347] width 172 height 13
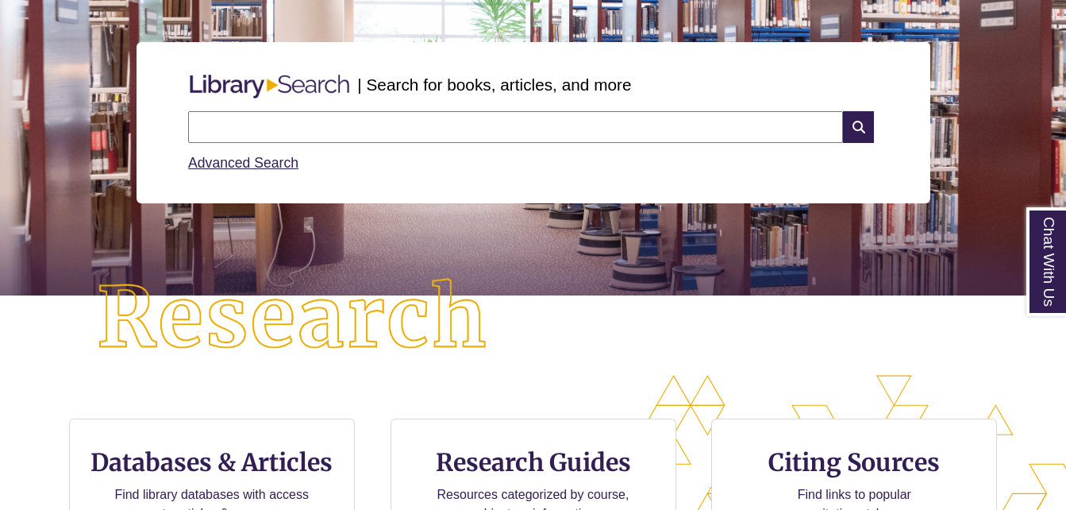
click at [535, 124] on input "text" at bounding box center [515, 127] width 655 height 32
click at [477, 114] on input "*********" at bounding box center [515, 127] width 655 height 32
type input "**********"
click at [860, 115] on icon at bounding box center [858, 127] width 30 height 32
